Goal: Navigation & Orientation: Find specific page/section

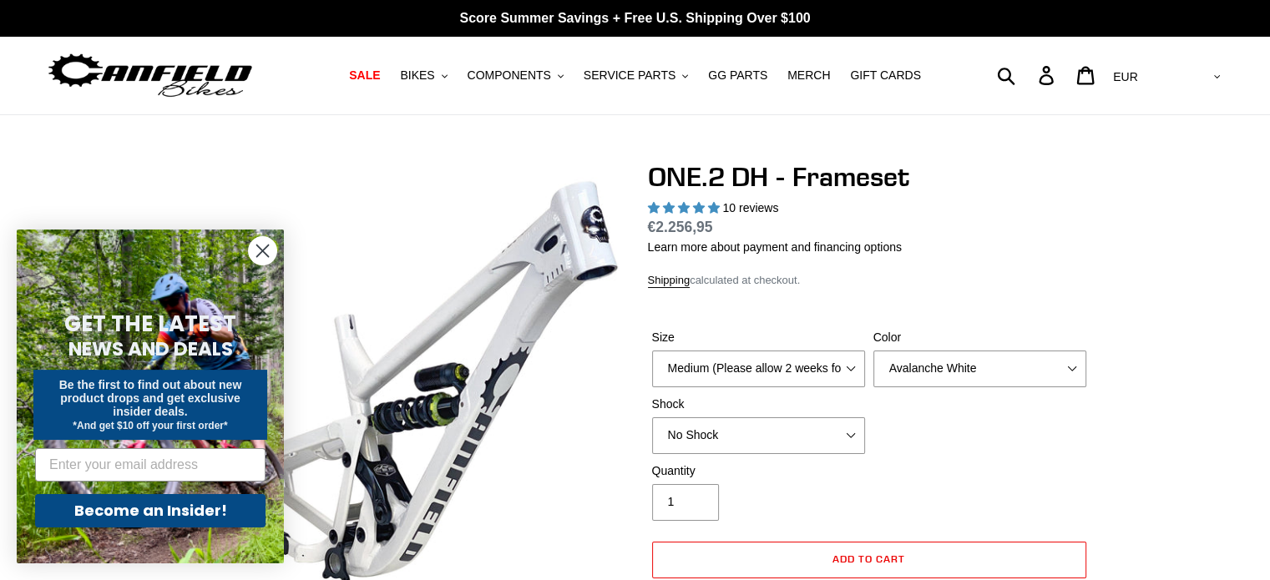
click at [264, 250] on circle "Close dialog" at bounding box center [263, 251] width 28 height 28
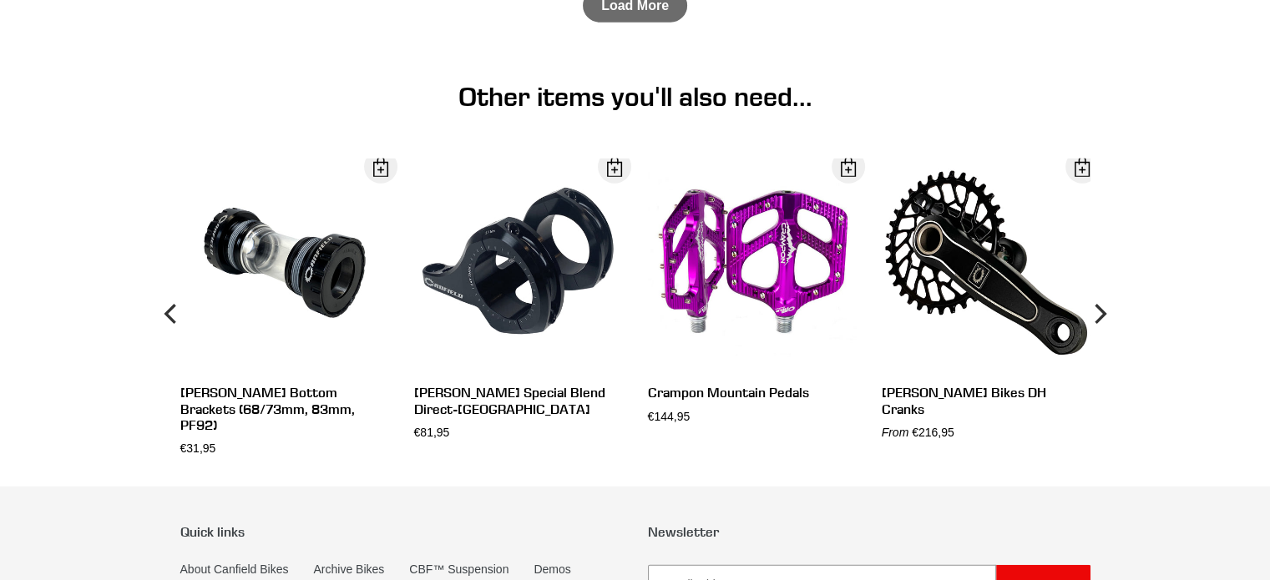
scroll to position [4825, 0]
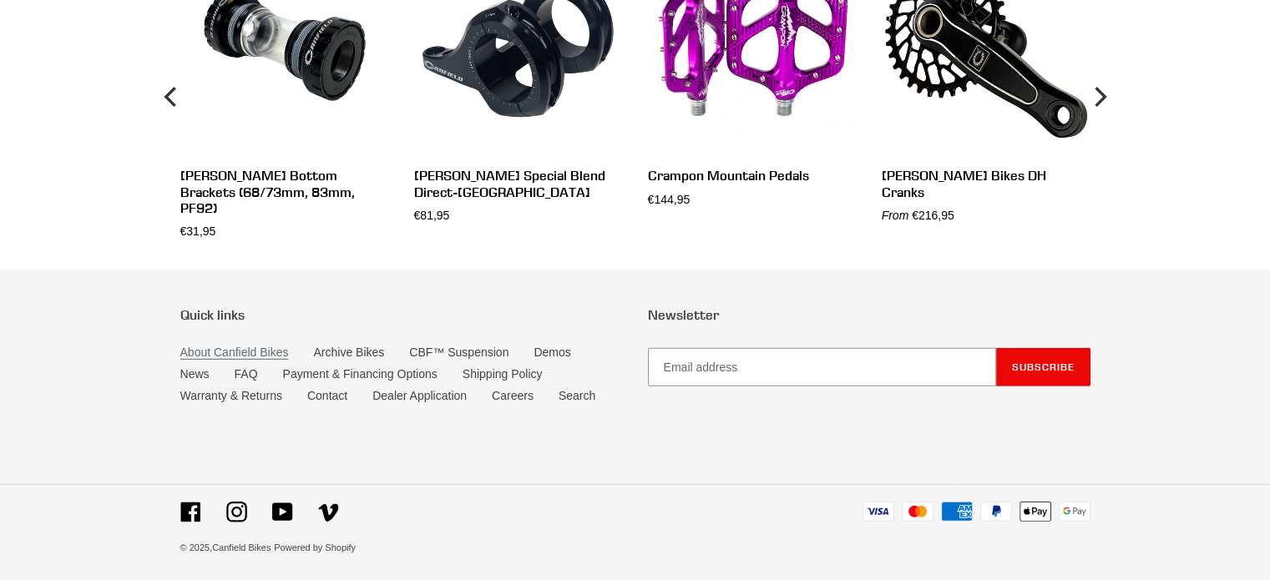
click at [255, 353] on link "About Canfield Bikes" at bounding box center [234, 353] width 109 height 14
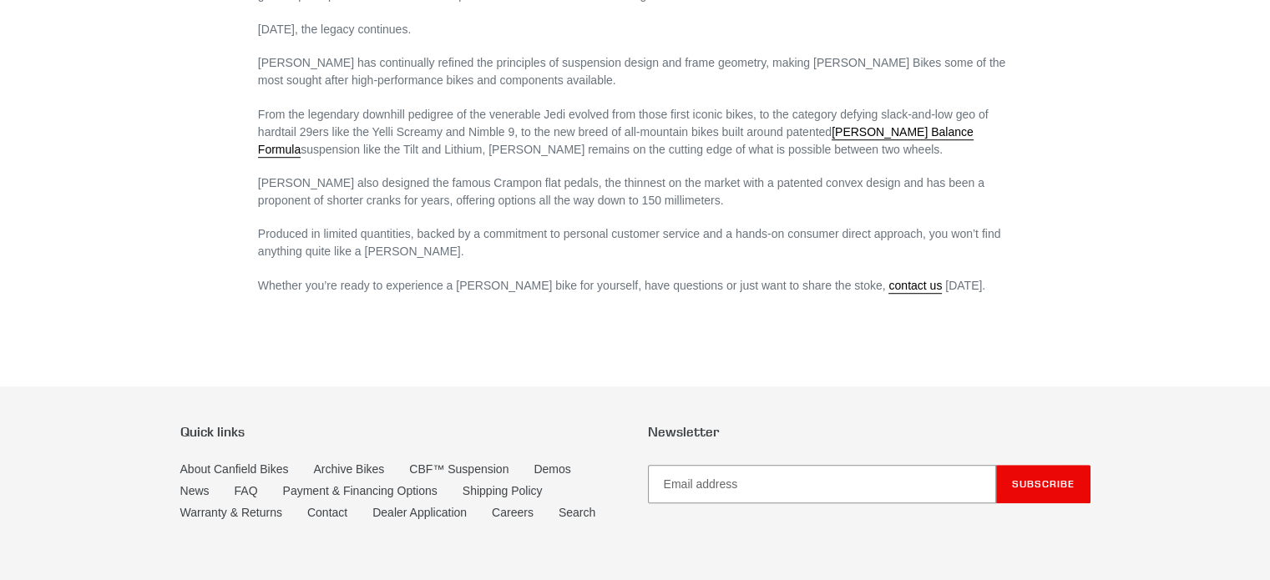
scroll to position [1201, 0]
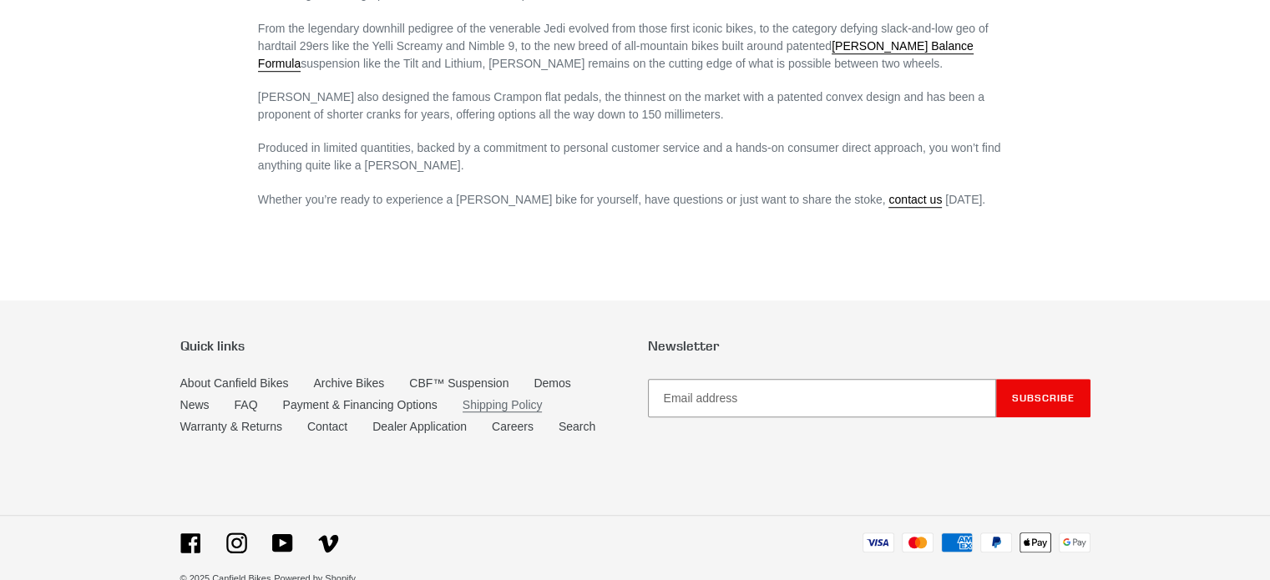
click at [477, 398] on link "Shipping Policy" at bounding box center [502, 405] width 80 height 14
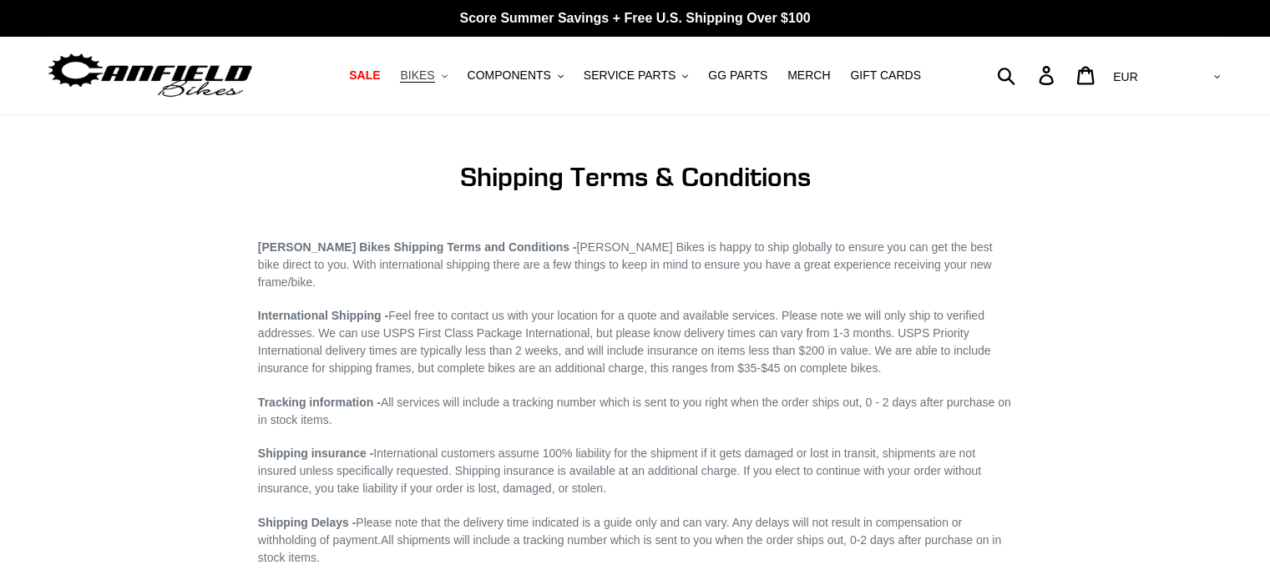
click at [434, 82] on span "BIKES" at bounding box center [417, 75] width 34 height 14
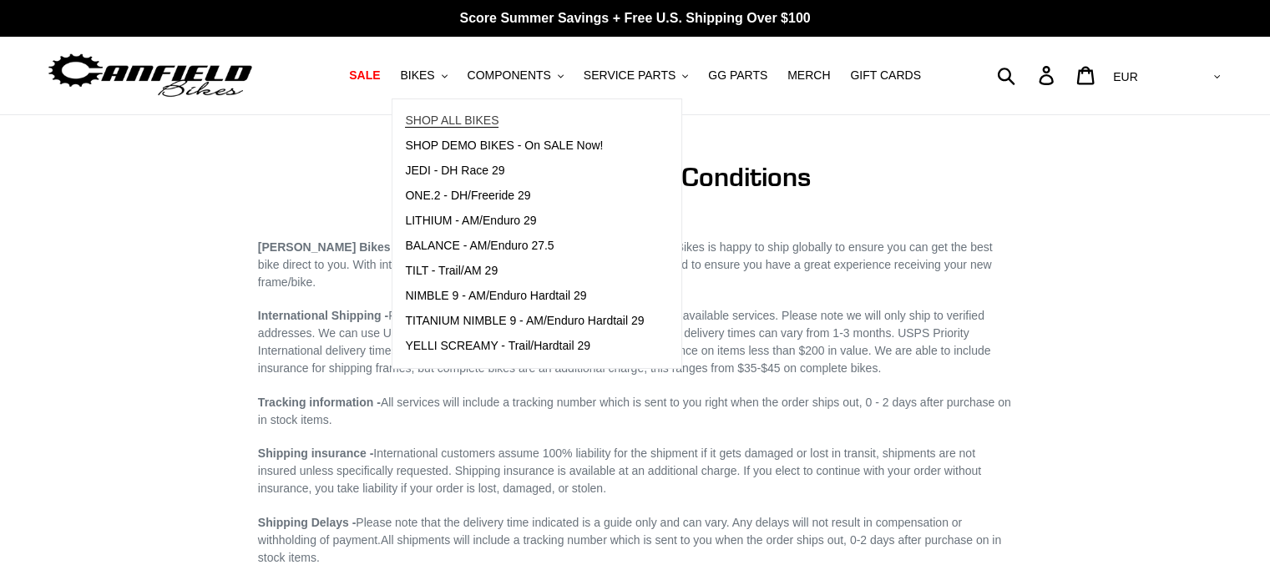
click at [467, 114] on span "SHOP ALL BIKES" at bounding box center [451, 121] width 93 height 14
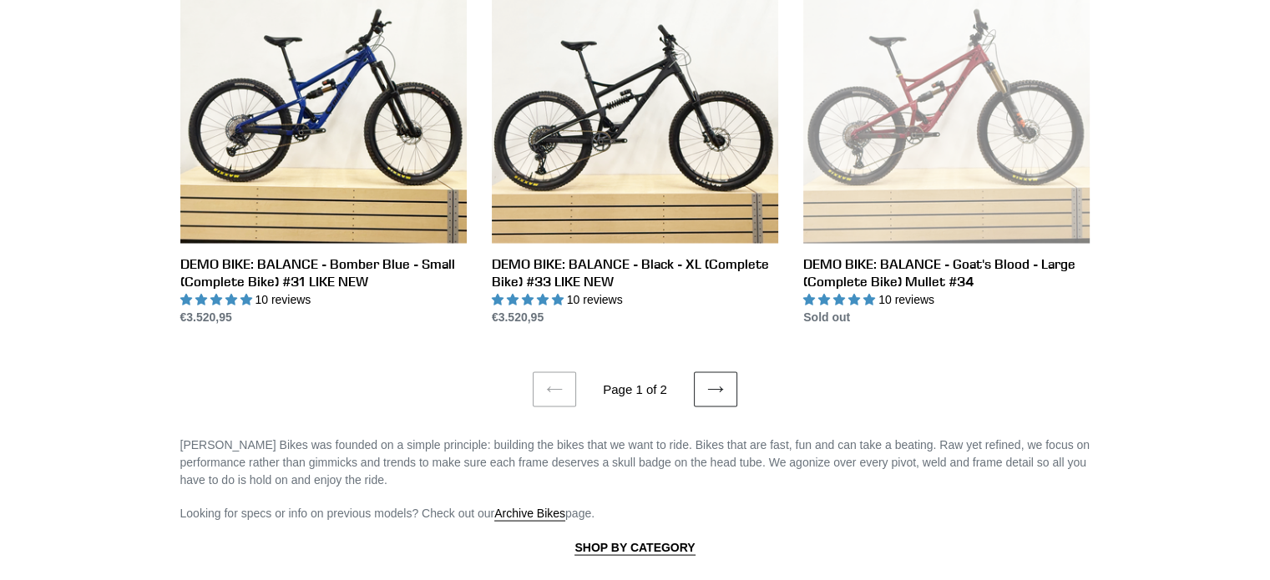
scroll to position [3195, 0]
click at [722, 389] on link "Next page" at bounding box center [715, 388] width 43 height 35
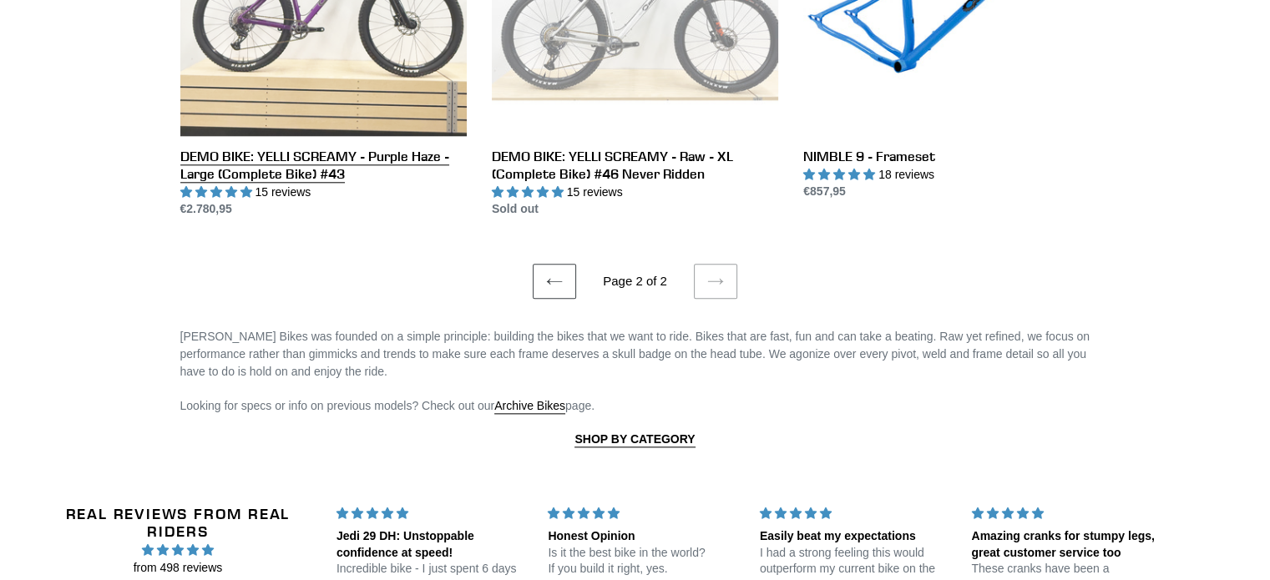
scroll to position [1840, 0]
